Goal: Browse casually

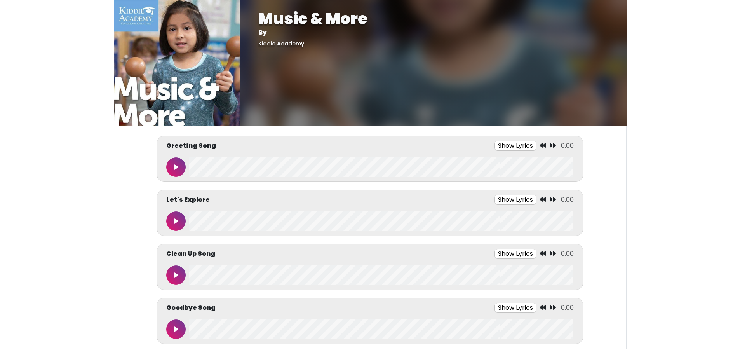
click at [173, 168] on button at bounding box center [175, 166] width 19 height 19
click at [174, 226] on button at bounding box center [175, 220] width 19 height 19
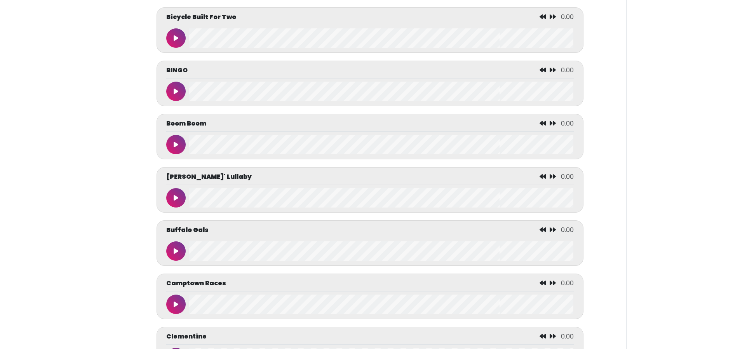
scroll to position [855, 0]
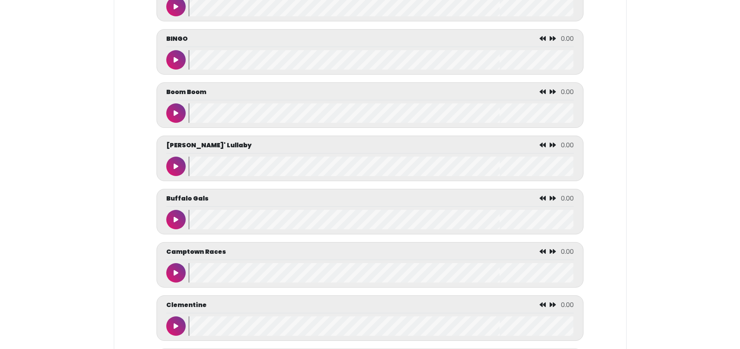
click at [175, 222] on icon at bounding box center [176, 219] width 5 height 6
click at [175, 222] on icon at bounding box center [176, 219] width 4 height 6
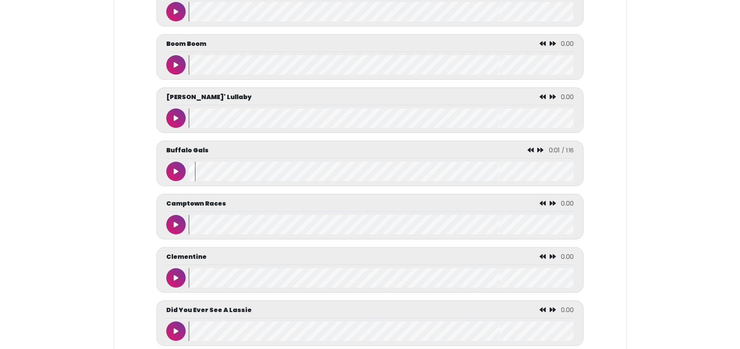
scroll to position [893, 0]
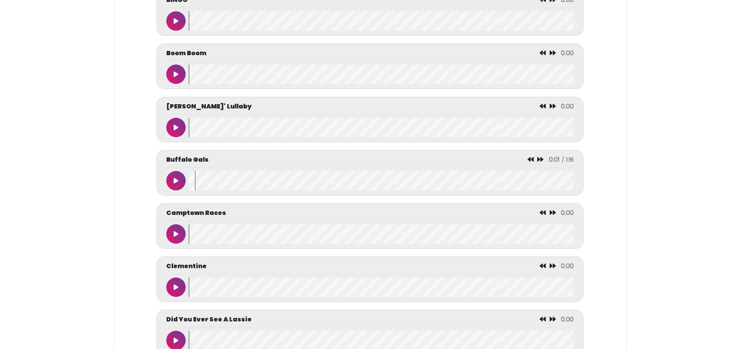
click at [177, 131] on icon at bounding box center [176, 127] width 5 height 6
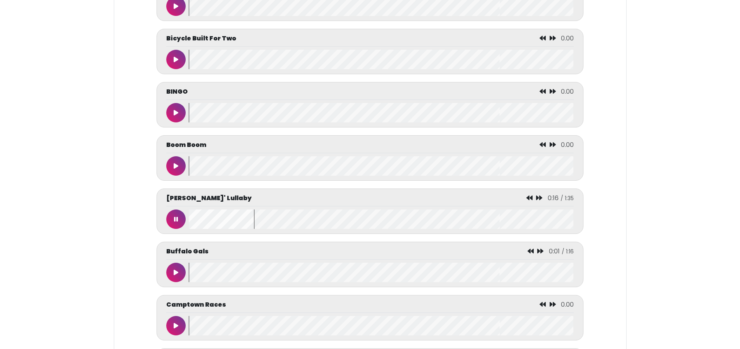
scroll to position [777, 0]
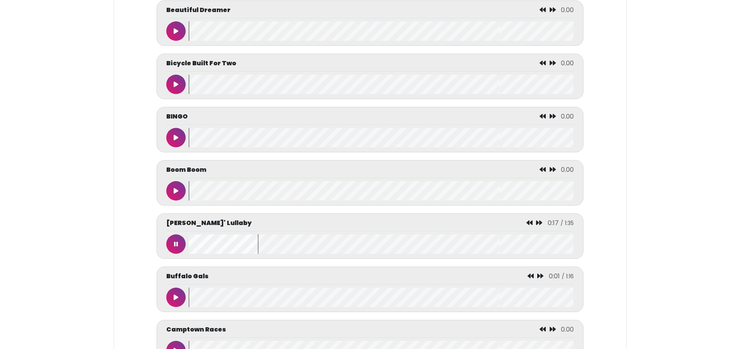
click at [173, 141] on button at bounding box center [175, 137] width 19 height 19
click at [176, 147] on button at bounding box center [175, 137] width 19 height 19
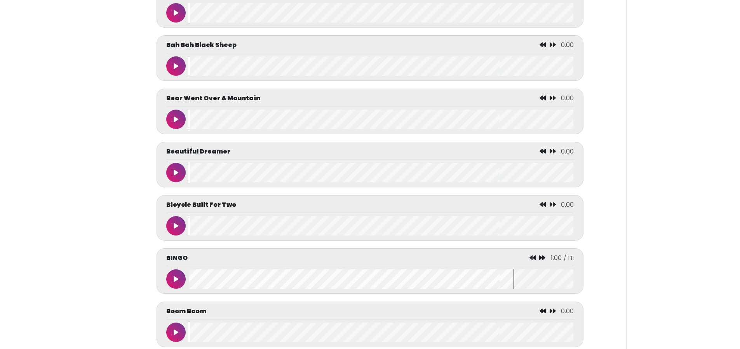
scroll to position [622, 0]
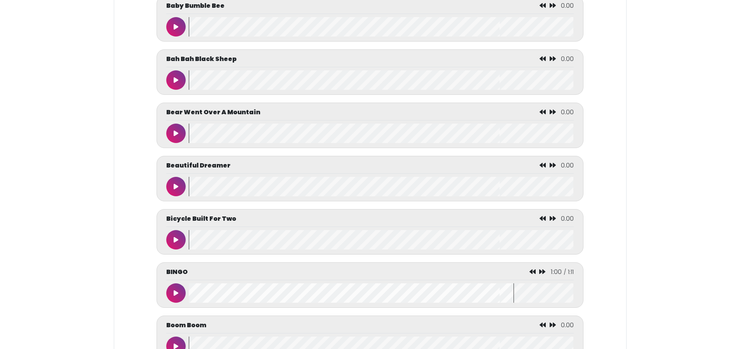
click at [176, 28] on icon at bounding box center [176, 27] width 5 height 6
click at [176, 33] on button at bounding box center [175, 26] width 19 height 19
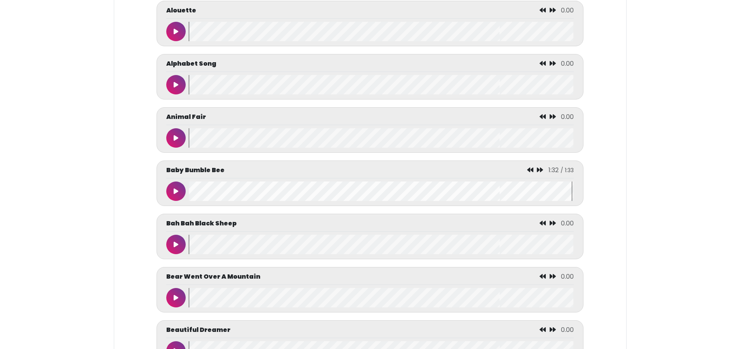
scroll to position [451, 0]
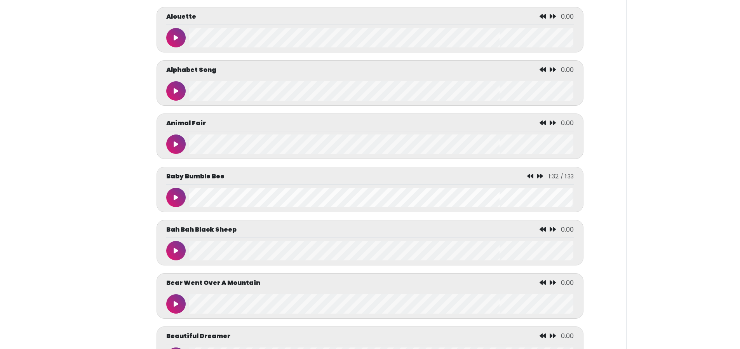
click at [172, 93] on button at bounding box center [175, 90] width 19 height 19
click at [173, 93] on button at bounding box center [175, 90] width 19 height 19
